Goal: Navigation & Orientation: Find specific page/section

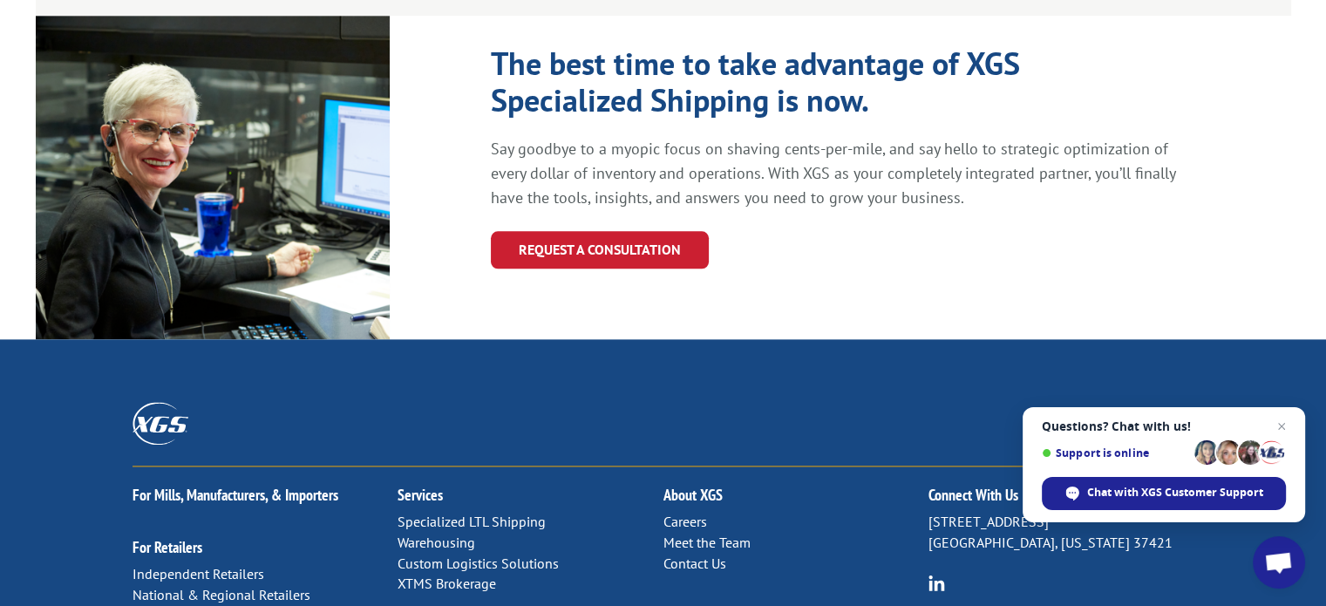
scroll to position [2116, 0]
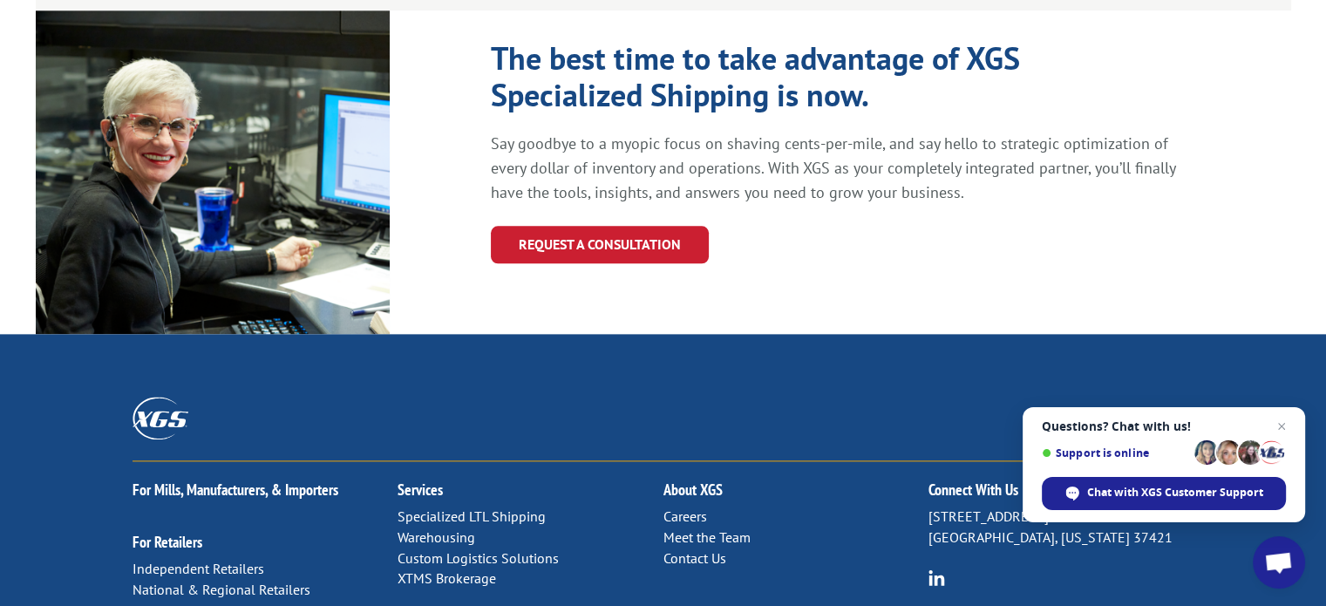
click at [513, 507] on link "Specialized LTL Shipping" at bounding box center [471, 515] width 148 height 17
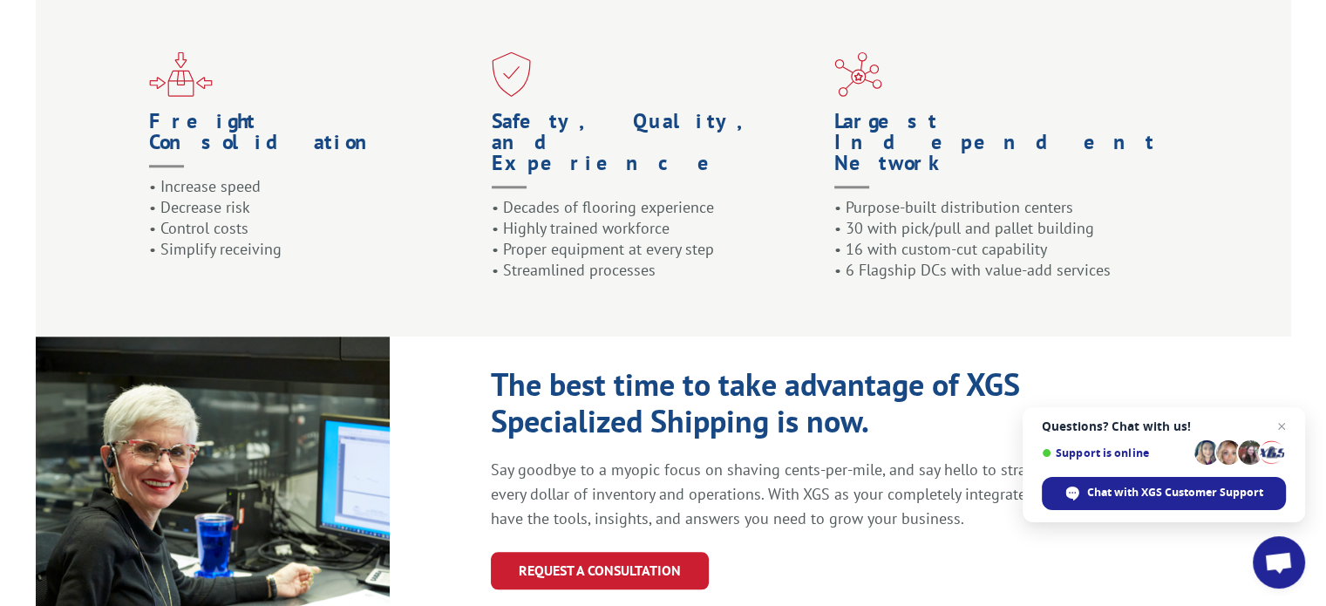
scroll to position [2005, 0]
